Goal: Task Accomplishment & Management: Manage account settings

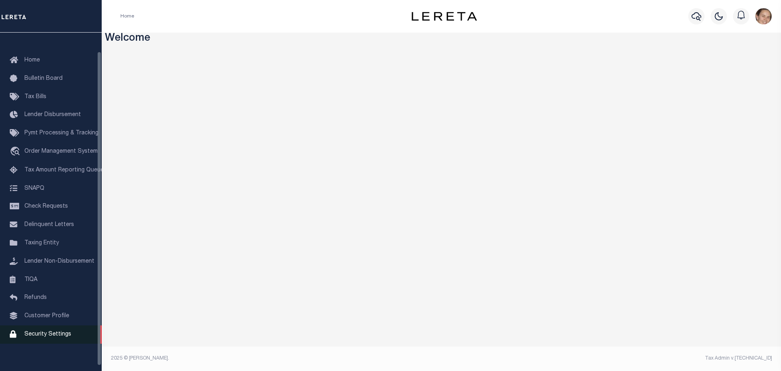
scroll to position [26, 0]
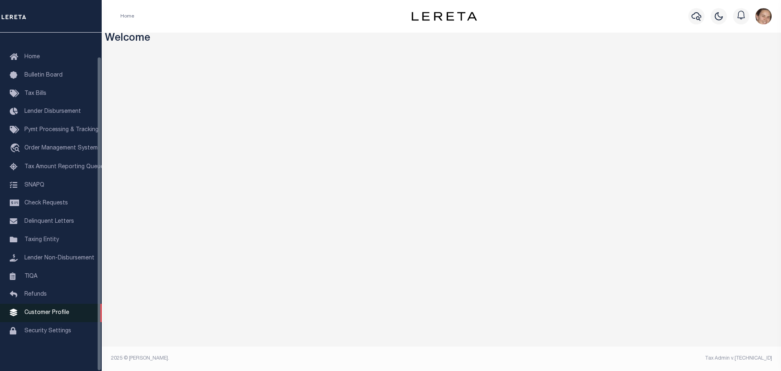
click at [49, 314] on span "Customer Profile" at bounding box center [46, 313] width 45 height 6
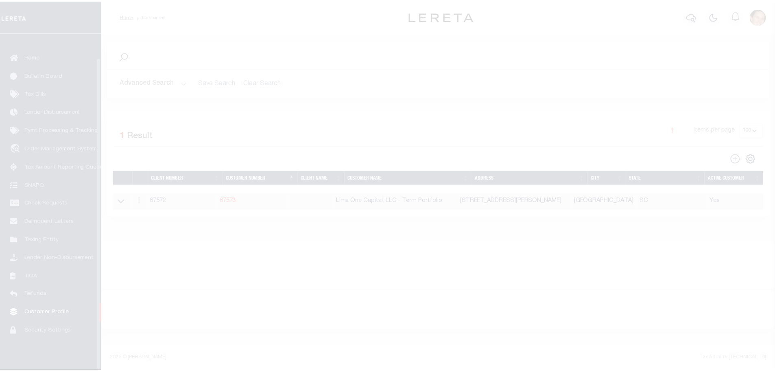
scroll to position [26, 0]
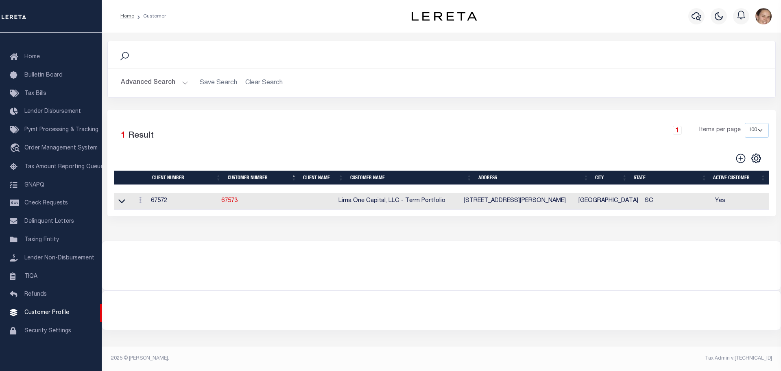
click at [251, 84] on h2 "Advanced Search Save Search Clear Search CustomerSearchGridWrapper_dynamictable…" at bounding box center [441, 83] width 655 height 16
click at [268, 84] on h2 "Advanced Search Save Search Clear Search CustomerSearchGridWrapper_dynamictable…" at bounding box center [441, 83] width 655 height 16
click at [186, 83] on button "Advanced Search" at bounding box center [155, 83] width 68 height 16
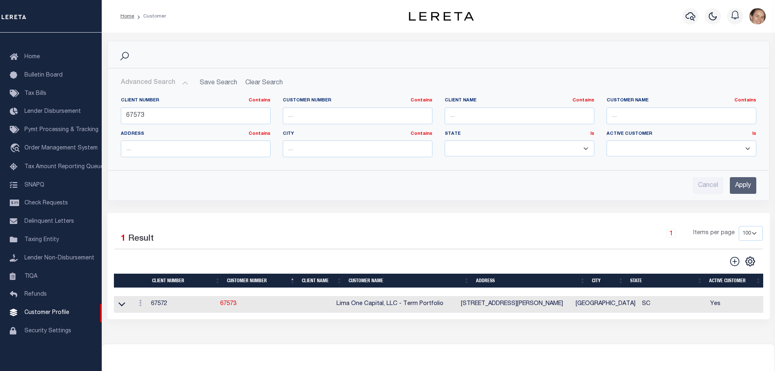
click at [257, 84] on h2 "Advanced Search Save Search Clear Search CustomerSearchGridWrapper_dynamictable…" at bounding box center [438, 83] width 649 height 16
click at [704, 186] on input "Cancel" at bounding box center [708, 185] width 31 height 17
checkbox input "true"
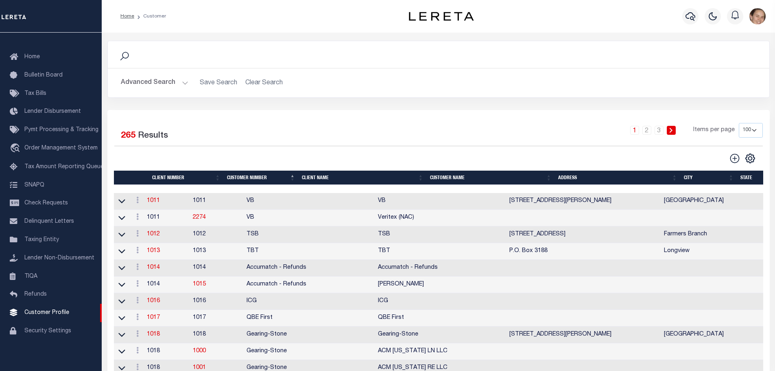
click at [223, 83] on h2 "Advanced Search Save Search Clear Search" at bounding box center [438, 83] width 649 height 16
click at [182, 81] on button "Advanced Search" at bounding box center [155, 83] width 68 height 16
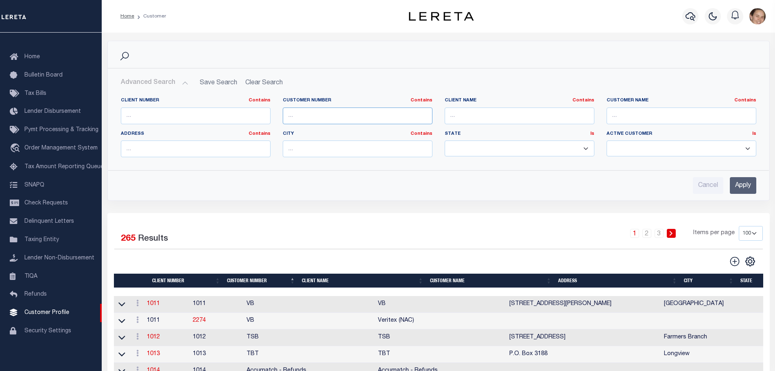
click at [391, 119] on input "text" at bounding box center [358, 115] width 150 height 17
type input "67573"
click at [753, 185] on input "Apply" at bounding box center [743, 185] width 26 height 17
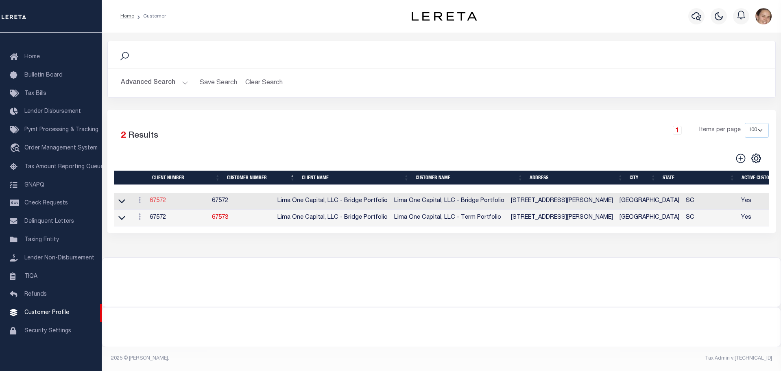
click at [160, 203] on link "67572" at bounding box center [158, 201] width 16 height 6
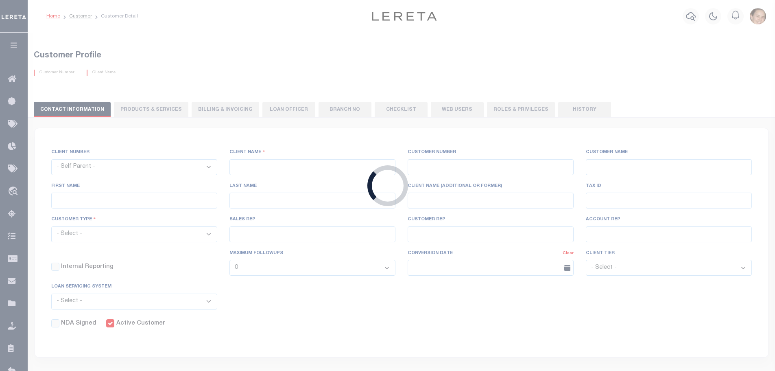
select select
type input "Lima One Capital, LLC - Bridge Portfolio"
type input "67572"
type input "Lima One Capital, LLC - Bridge Portfolio"
type input "Dave"
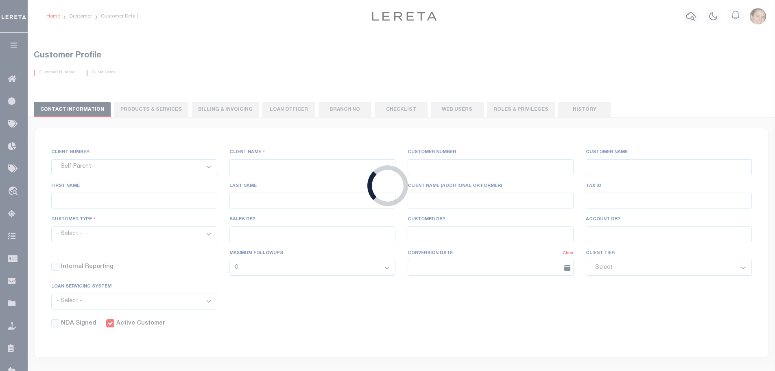
type input "Hughes"
select select "Residential"
type input "Sean Galaise"
type input "Lindy Cloyd"
select select "Tier 3"
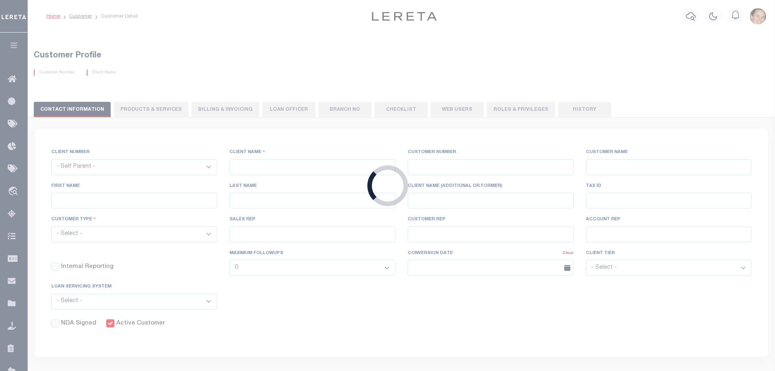
select select "OTH"
checkbox input "true"
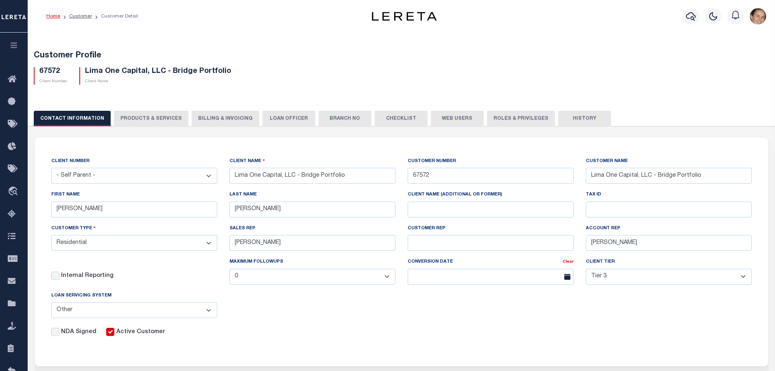
click at [282, 120] on button "LOAN OFFICER" at bounding box center [288, 118] width 53 height 15
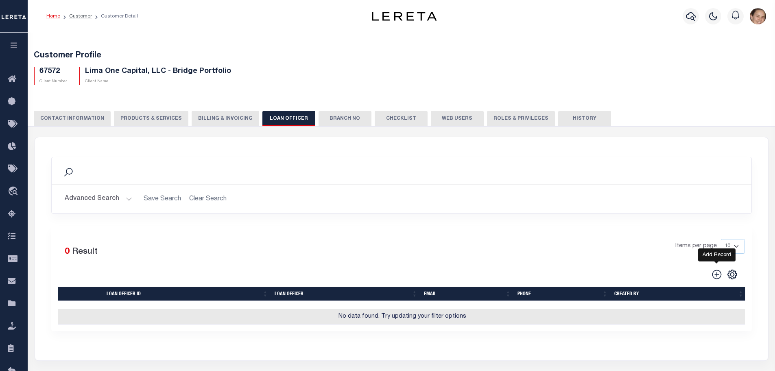
click at [716, 277] on icon at bounding box center [717, 274] width 11 height 11
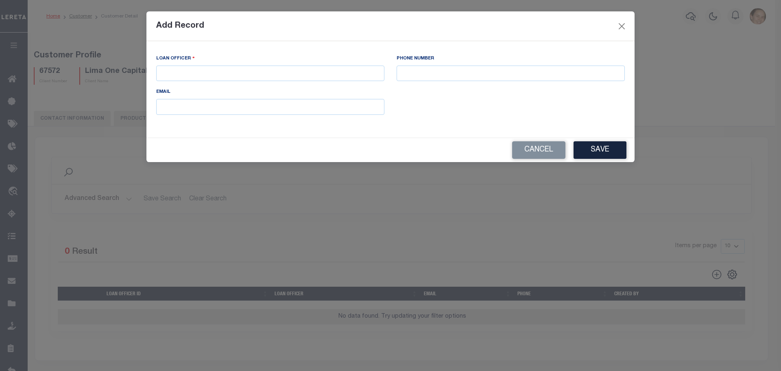
click at [623, 18] on div "Add Record" at bounding box center [390, 26] width 488 height 30
click at [623, 24] on button "Close" at bounding box center [622, 26] width 11 height 11
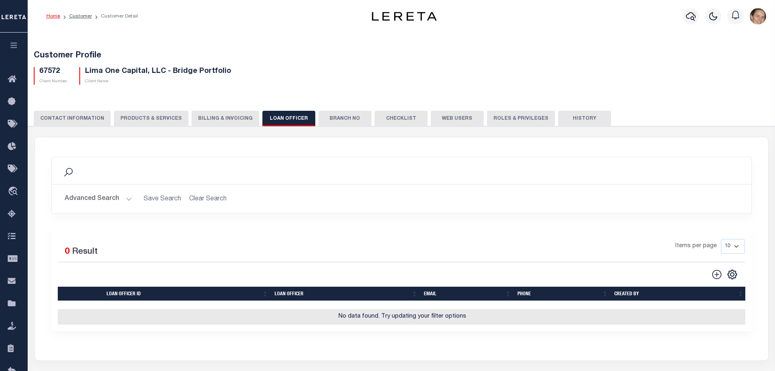
click at [347, 118] on button "Branch No" at bounding box center [345, 118] width 53 height 15
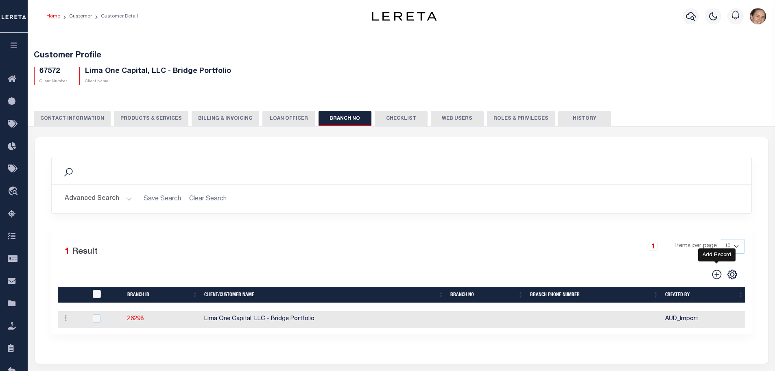
click at [714, 275] on icon at bounding box center [717, 274] width 11 height 11
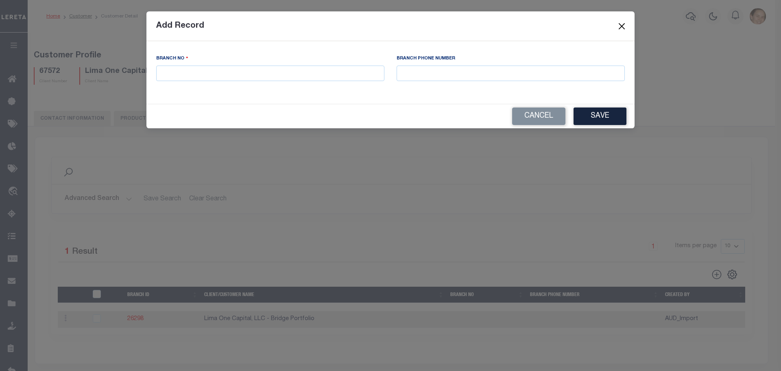
click at [618, 28] on button "Close" at bounding box center [622, 26] width 11 height 11
